Goal: Find specific fact: Find specific fact

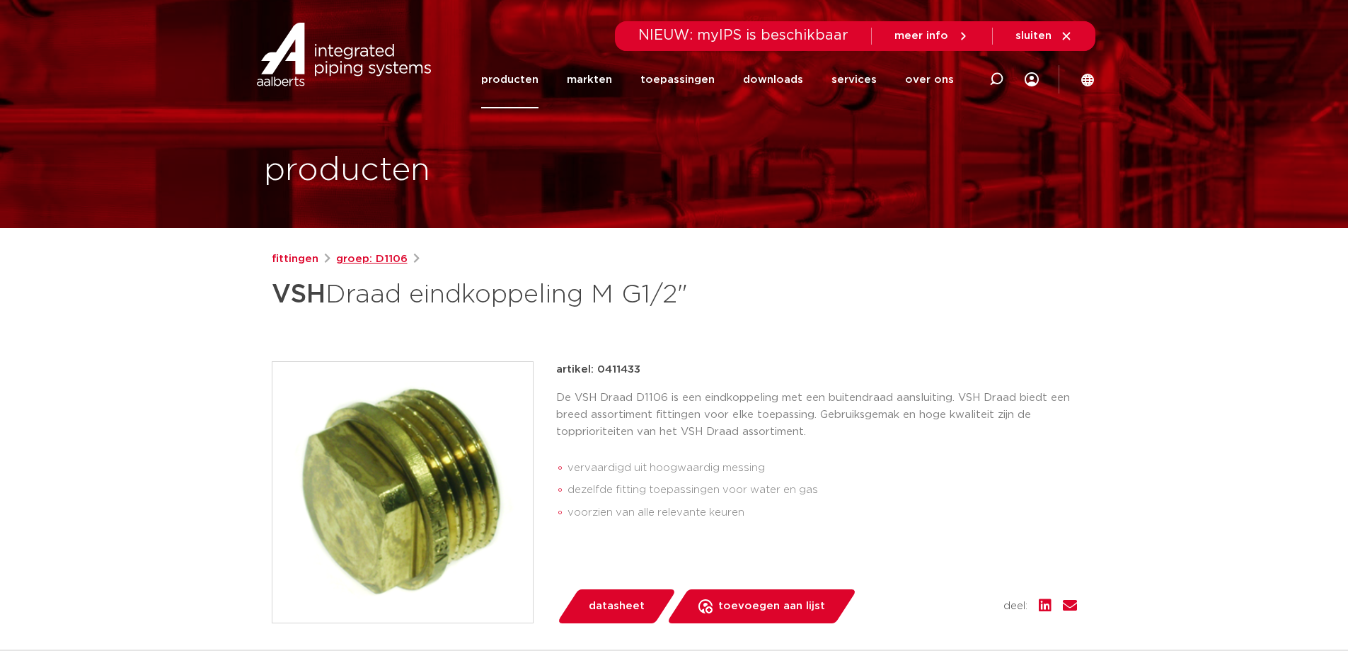
click at [386, 259] on link "groep: D1106" at bounding box center [371, 259] width 71 height 17
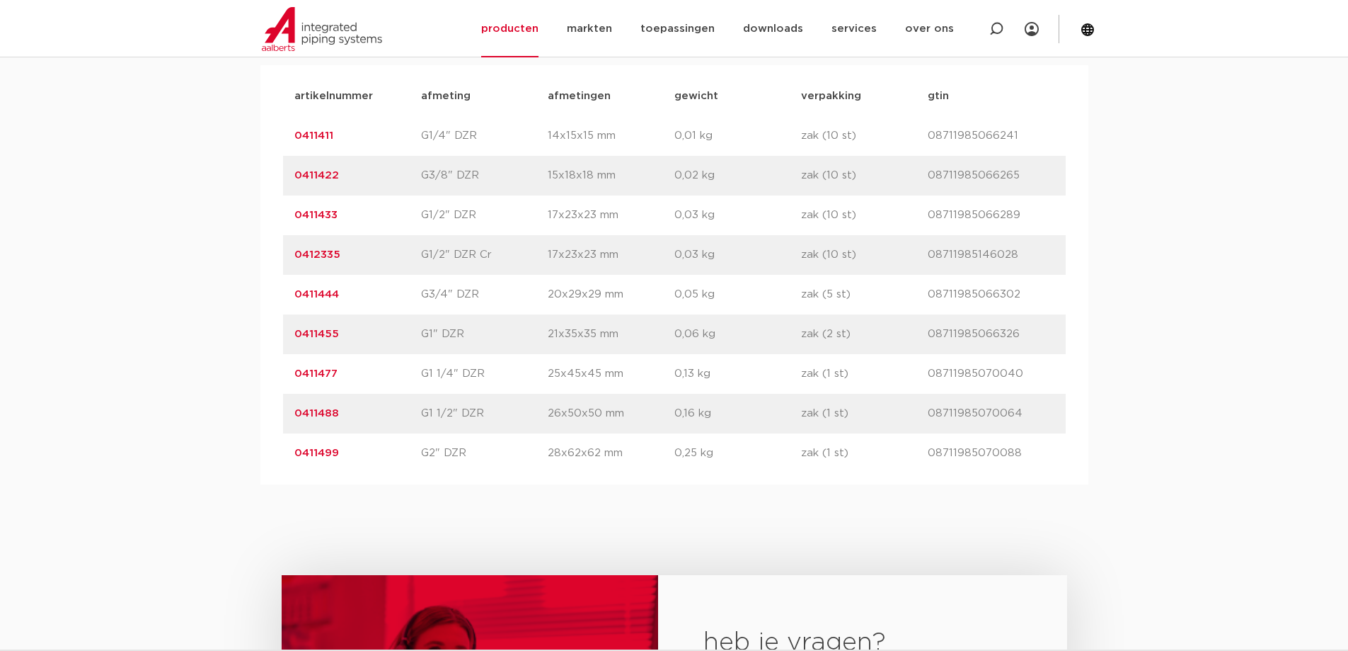
scroll to position [921, 0]
drag, startPoint x: 350, startPoint y: 454, endPoint x: 289, endPoint y: 456, distance: 61.6
click at [289, 456] on div "artikelnummer 0411499 afmeting G2" DZR [GEOGRAPHIC_DATA] 28x62x62 mm gewicht 0,…" at bounding box center [674, 454] width 783 height 40
copy link "0411499"
drag, startPoint x: 374, startPoint y: 411, endPoint x: 297, endPoint y: 406, distance: 77.4
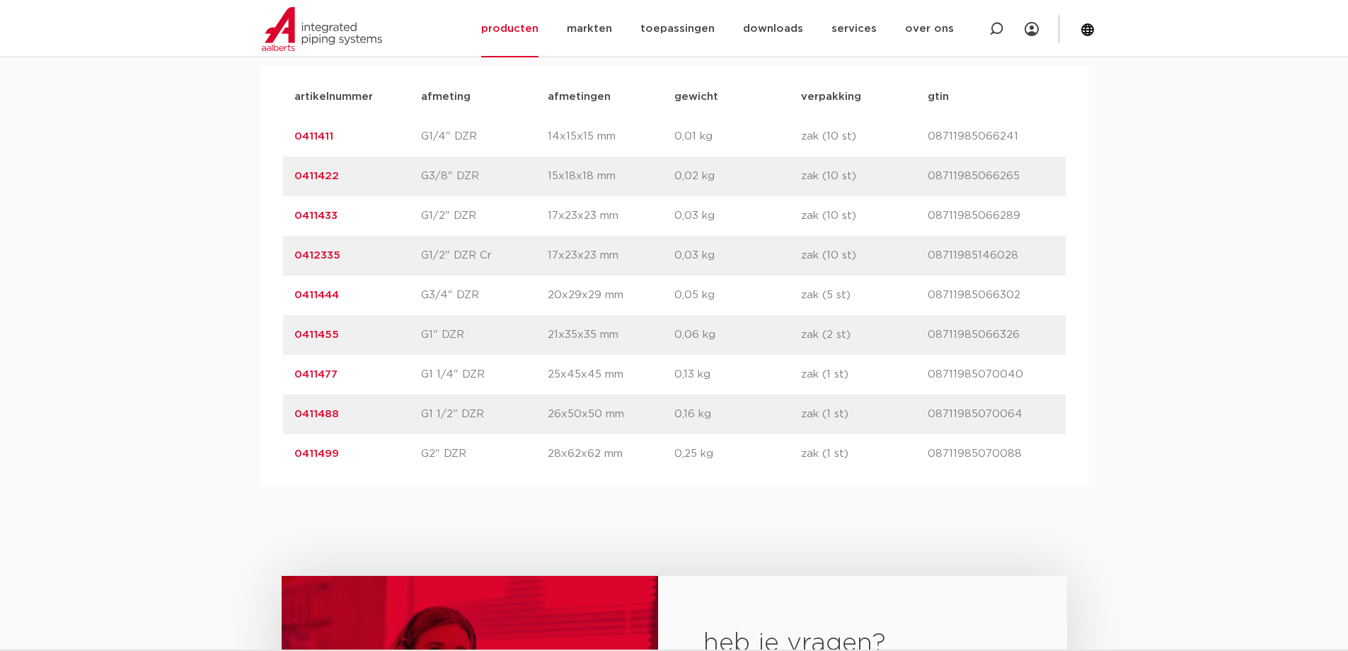
click at [297, 406] on p "0411488" at bounding box center [357, 414] width 127 height 17
copy link "0411488"
